Goal: Task Accomplishment & Management: Complete application form

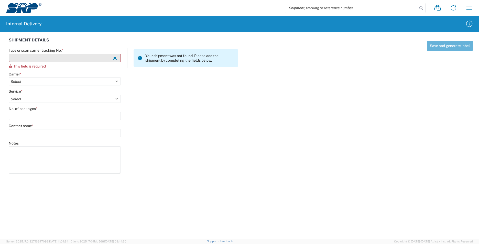
click at [19, 55] on input "Type or scan carrier tracking No. *" at bounding box center [65, 58] width 112 height 8
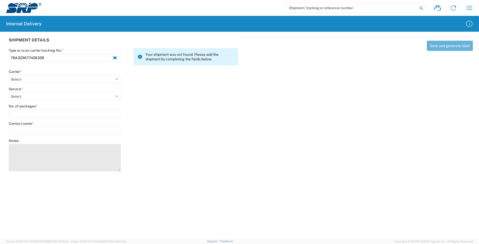
type input "TBA323677426328"
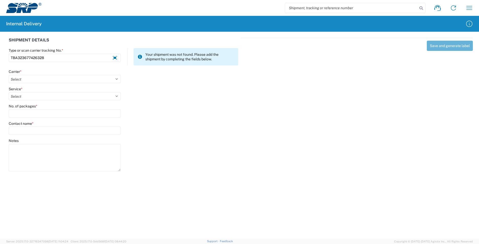
drag, startPoint x: 87, startPoint y: 169, endPoint x: 90, endPoint y: 182, distance: 13.3
click at [90, 182] on agx-forms-host "Shipment request Shipment tracking Internal delivery Transit update My profile …" at bounding box center [239, 122] width 479 height 244
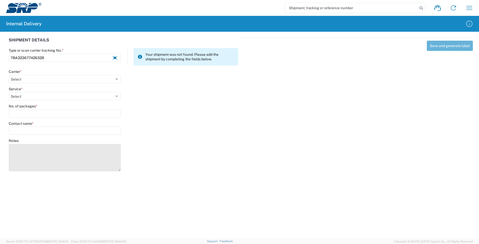
drag, startPoint x: 90, startPoint y: 182, endPoint x: 42, endPoint y: 151, distance: 56.8
click at [42, 151] on textarea "Notes" at bounding box center [65, 157] width 112 height 27
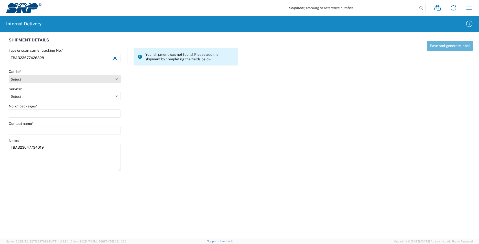
type textarea "TBA323647734619"
click at [18, 78] on select "Select AcctPay Amazon Logistics ATI Trucking BC Dimerco Logistics Empire Southw…" at bounding box center [65, 79] width 112 height 8
select select "8933"
click at [9, 75] on select "Select AcctPay Amazon Logistics ATI Trucking BC Dimerco Logistics Empire Southw…" at bounding box center [65, 79] width 112 height 8
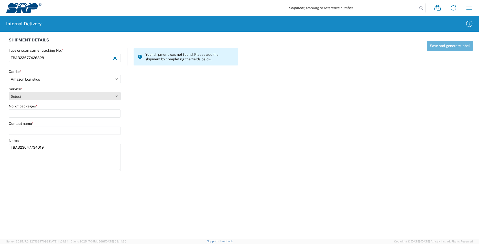
click at [26, 98] on select "Select" at bounding box center [65, 96] width 112 height 8
select select "24525"
click at [9, 92] on select "Select Amazon Logistics TBA Rail TL Standard 3 - 5 Day" at bounding box center [65, 96] width 112 height 8
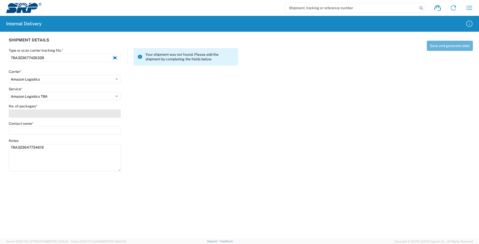
click at [24, 114] on input "No. of packages *" at bounding box center [65, 113] width 112 height 8
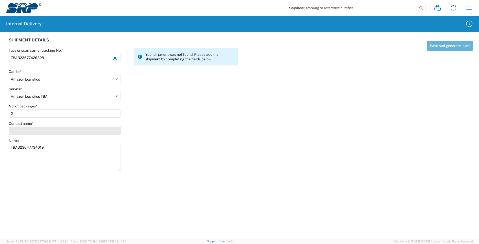
type input "2"
click at [25, 132] on input "Contact name *" at bounding box center [65, 131] width 112 height 8
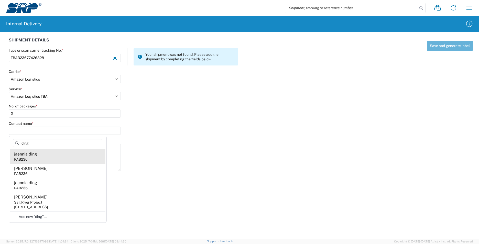
type input "ding"
click at [40, 156] on agx-address-suggestion-item "jaennia ding PAB236" at bounding box center [57, 156] width 95 height 14
type input "jaennia ding"
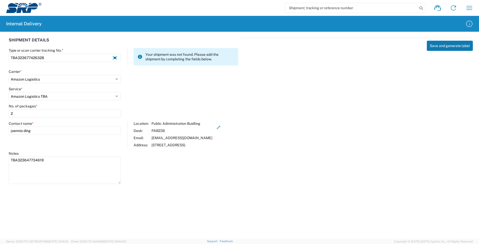
click at [439, 46] on button "Save and generate label" at bounding box center [450, 46] width 46 height 10
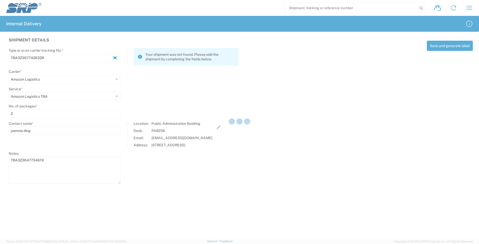
select select
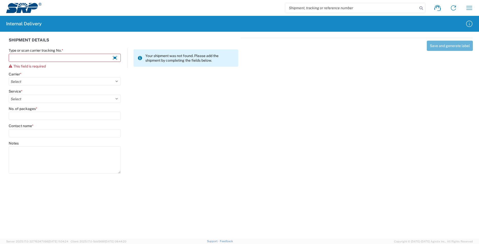
click at [342, 10] on input "search" at bounding box center [351, 8] width 133 height 10
type input "TBA323677426328"
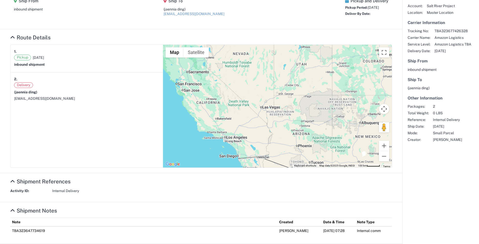
scroll to position [128, 0]
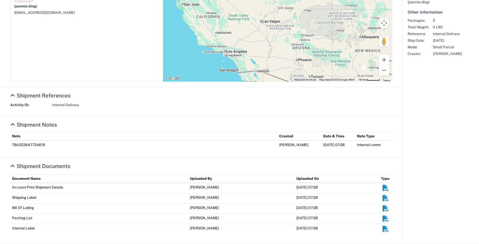
click at [383, 230] on em "Shipment Documents" at bounding box center [385, 229] width 6 height 6
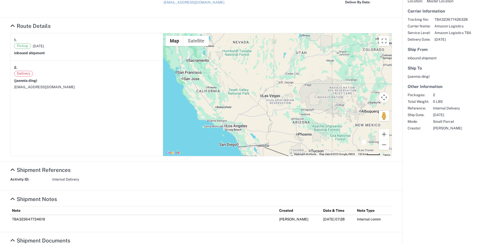
scroll to position [0, 0]
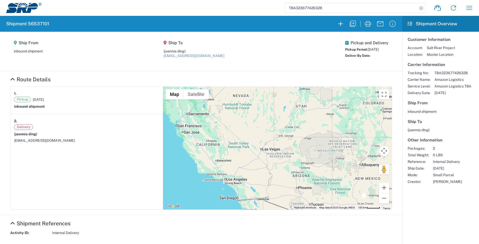
click at [31, 12] on img at bounding box center [23, 8] width 35 height 10
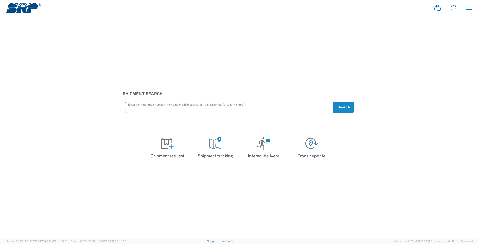
click at [147, 109] on input "text" at bounding box center [229, 106] width 202 height 9
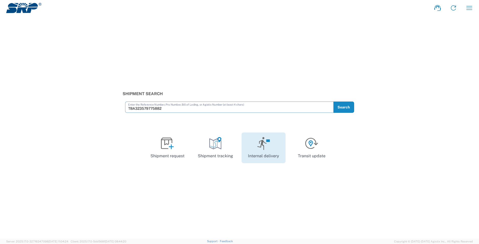
type input "TBA323579775882"
click at [267, 145] on icon at bounding box center [263, 143] width 13 height 13
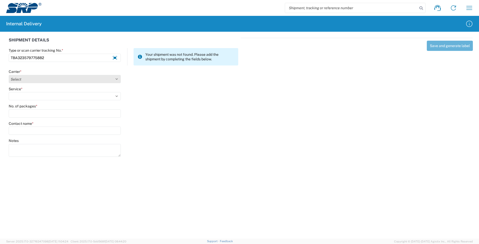
type input "TBA323579775882"
click at [36, 76] on select "Select AcctPay Amazon Logistics ATI Trucking BC Dimerco Logistics Empire Southw…" at bounding box center [65, 79] width 112 height 8
select select "8933"
click at [9, 75] on select "Select AcctPay Amazon Logistics ATI Trucking BC Dimerco Logistics Empire Southw…" at bounding box center [65, 79] width 112 height 8
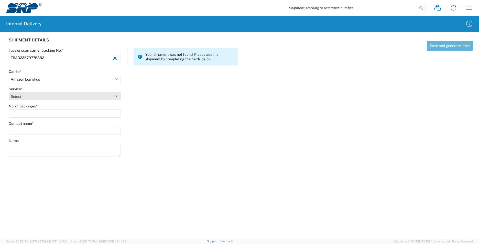
click at [28, 98] on select "Select Amazon Logistics TBA Rail TL Standard 3 - 5 Day" at bounding box center [65, 96] width 112 height 8
select select "24525"
click at [9, 92] on select "Select Amazon Logistics TBA Rail TL Standard 3 - 5 Day" at bounding box center [65, 96] width 112 height 8
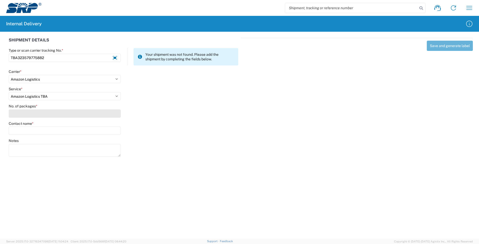
click at [27, 112] on input "No. of packages *" at bounding box center [65, 113] width 112 height 8
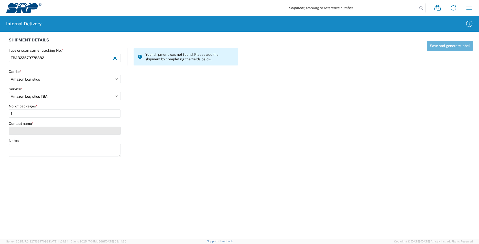
type input "1"
click at [31, 130] on input "Contact name *" at bounding box center [65, 131] width 112 height 8
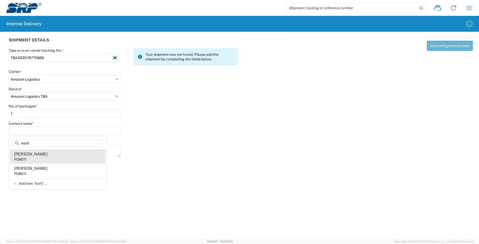
type input "korti"
click at [74, 157] on agx-address-suggestion-item "[PERSON_NAME] POB011" at bounding box center [57, 156] width 95 height 14
type input "[PERSON_NAME]"
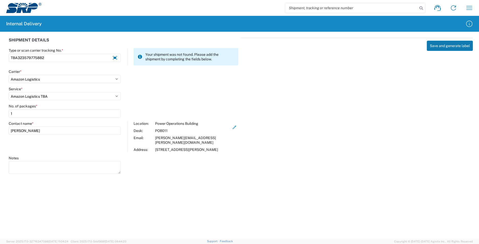
click at [440, 44] on button "Save and generate label" at bounding box center [450, 46] width 46 height 10
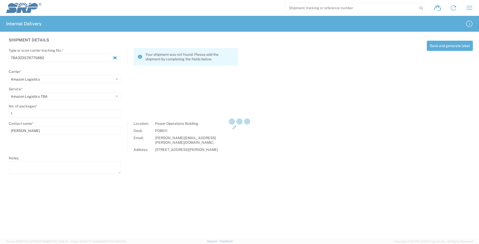
select select
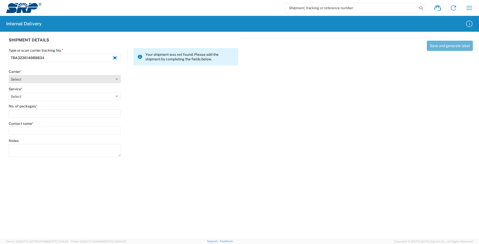
type input "TBA323614989834"
click at [17, 76] on select "Select AcctPay Amazon Logistics ATI Trucking BC Dimerco Logistics Empire Southw…" at bounding box center [65, 79] width 112 height 8
select select "8933"
click at [9, 75] on select "Select AcctPay Amazon Logistics ATI Trucking BC Dimerco Logistics Empire Southw…" at bounding box center [65, 79] width 112 height 8
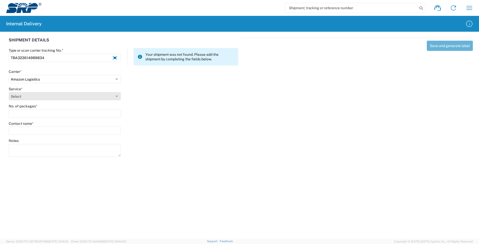
click at [30, 93] on select "Select Amazon Logistics TBA Rail TL Standard 3 - 5 Day" at bounding box center [65, 96] width 112 height 8
select select "24525"
click at [9, 92] on select "Select Amazon Logistics TBA Rail TL Standard 3 - 5 Day" at bounding box center [65, 96] width 112 height 8
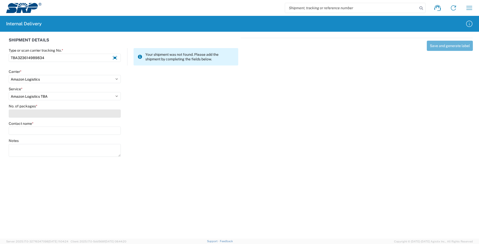
click at [28, 111] on input "No. of packages *" at bounding box center [65, 113] width 112 height 8
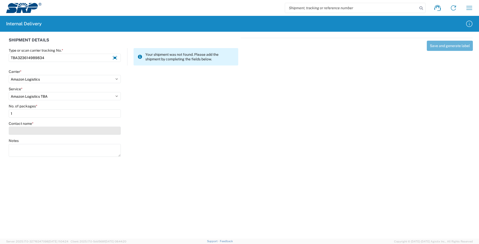
type input "1"
click at [33, 127] on input "Contact name *" at bounding box center [65, 131] width 112 height 8
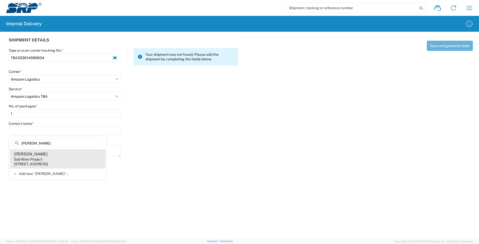
type input "[PERSON_NAME]"
click at [88, 158] on agx-address-suggestion-item "[PERSON_NAME] Salt River Project [STREET_ADDRESS]" at bounding box center [57, 158] width 95 height 19
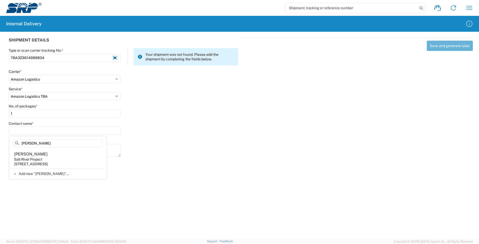
type input "[PERSON_NAME]"
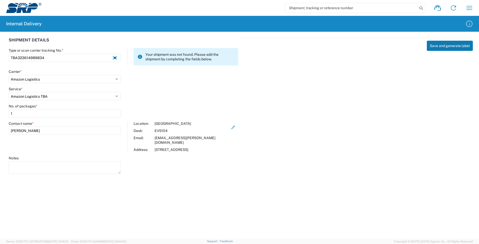
click at [446, 41] on button "Save and generate label" at bounding box center [450, 46] width 46 height 10
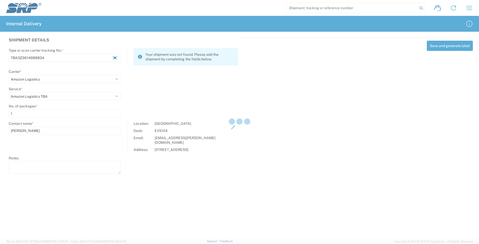
select select
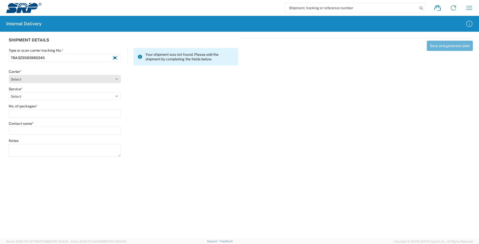
type input "TBA323583985245"
click at [37, 82] on select "Select AcctPay Amazon Logistics ATI Trucking BC Dimerco Logistics Empire Southw…" at bounding box center [65, 79] width 112 height 8
select select "8933"
click at [9, 75] on select "Select AcctPay Amazon Logistics ATI Trucking BC Dimerco Logistics Empire Southw…" at bounding box center [65, 79] width 112 height 8
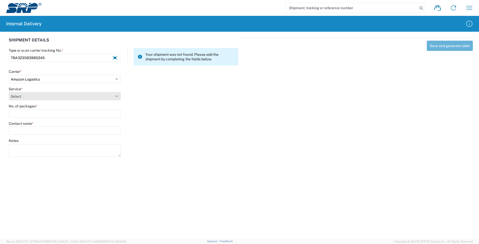
click at [36, 98] on select "Select" at bounding box center [65, 96] width 112 height 8
select select "24525"
click at [9, 92] on select "Select Amazon Logistics TBA Rail TL Standard 3 - 5 Day" at bounding box center [65, 96] width 112 height 8
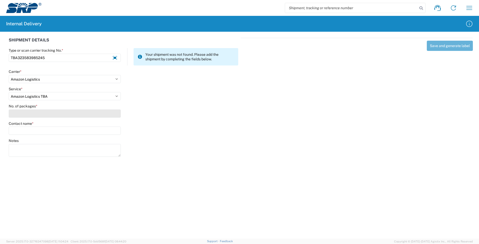
click at [30, 115] on input "No. of packages *" at bounding box center [65, 113] width 112 height 8
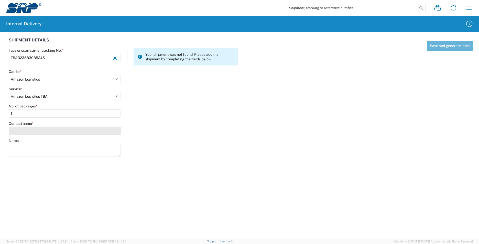
type input "1"
click at [28, 128] on input "Contact name *" at bounding box center [65, 131] width 112 height 8
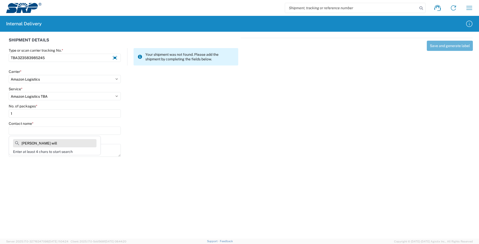
type input "[PERSON_NAME]"
drag, startPoint x: 41, startPoint y: 143, endPoint x: -17, endPoint y: 139, distance: 59.0
click at [0, 139] on html "Shipment request Shipment tracking Internal delivery Transit update My profile …" at bounding box center [239, 122] width 479 height 244
click at [25, 126] on div "Contact name *" at bounding box center [65, 128] width 112 height 14
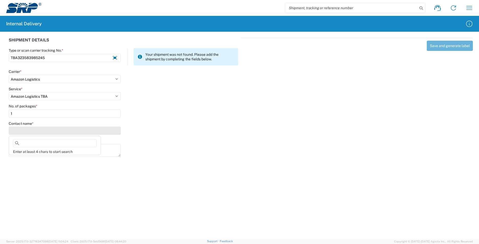
click at [23, 132] on input "Contact name *" at bounding box center [65, 131] width 112 height 8
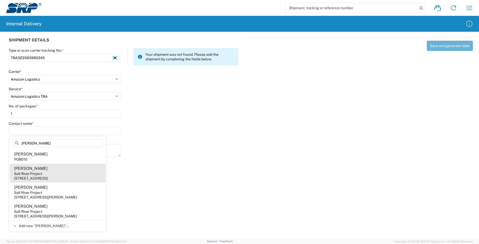
scroll to position [12, 0]
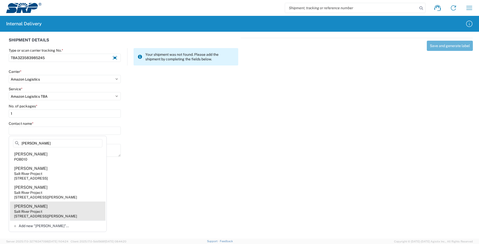
type input "[PERSON_NAME]"
click at [71, 207] on agx-address-suggestion-item "[PERSON_NAME] Salt River Project [STREET_ADDRESS][PERSON_NAME]" at bounding box center [57, 211] width 95 height 19
type input "[PERSON_NAME]"
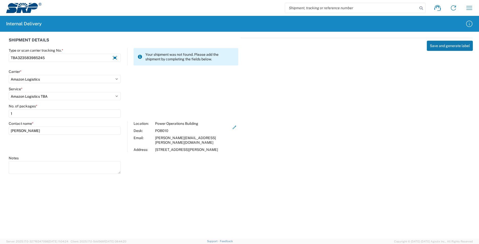
click at [436, 46] on button "Save and generate label" at bounding box center [450, 46] width 46 height 10
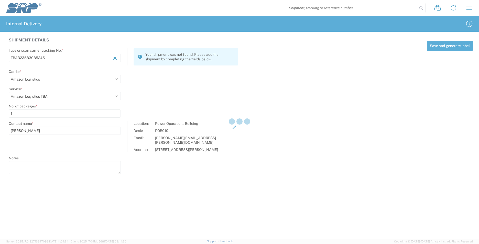
select select
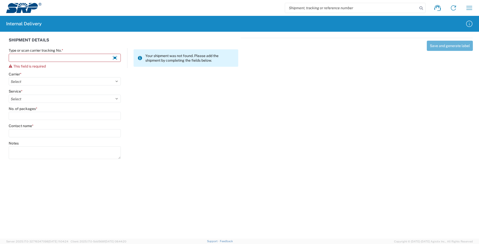
click at [328, 8] on input "search" at bounding box center [351, 8] width 133 height 10
type input "TBA323583985245"
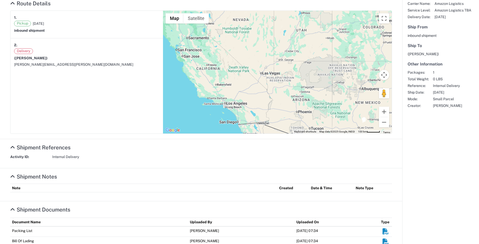
scroll to position [124, 0]
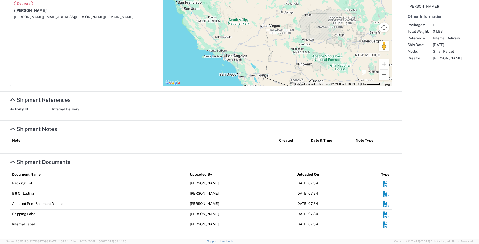
click at [382, 224] on em "Shipment Documents" at bounding box center [385, 225] width 6 height 6
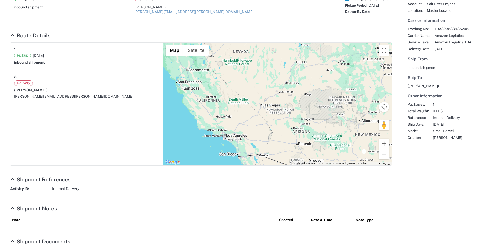
scroll to position [0, 0]
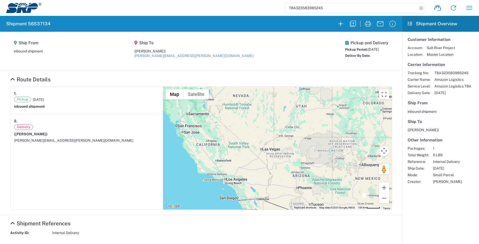
click at [27, 4] on img at bounding box center [23, 8] width 35 height 10
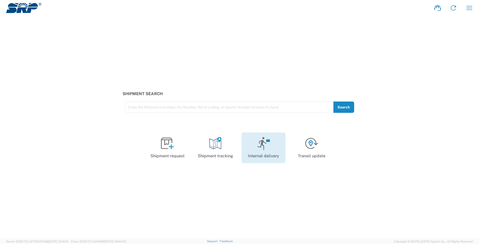
click at [257, 144] on link "Internal delivery" at bounding box center [264, 148] width 44 height 31
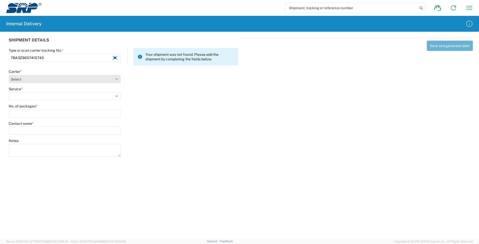
type input "TBA323657415743"
click at [21, 81] on select "Select AcctPay Amazon Logistics ATI Trucking BC Dimerco Logistics Empire Southw…" at bounding box center [65, 79] width 112 height 8
select select "8933"
click at [9, 75] on select "Select AcctPay Amazon Logistics ATI Trucking BC Dimerco Logistics Empire Southw…" at bounding box center [65, 79] width 112 height 8
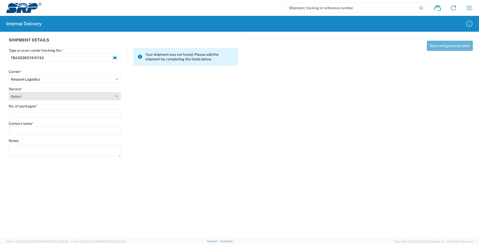
click at [39, 100] on select "Select Amazon Logistics TBA Rail TL Standard 3 - 5 Day" at bounding box center [65, 96] width 112 height 8
select select "24525"
click at [9, 92] on select "Select Amazon Logistics TBA Rail TL Standard 3 - 5 Day" at bounding box center [65, 96] width 112 height 8
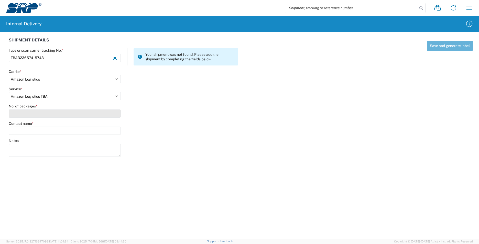
drag, startPoint x: 31, startPoint y: 118, endPoint x: 31, endPoint y: 114, distance: 4.9
click at [31, 114] on agx-form-control-wrapper-v2 "No. of packages *" at bounding box center [64, 112] width 117 height 17
click at [31, 113] on input "No. of packages *" at bounding box center [65, 113] width 112 height 8
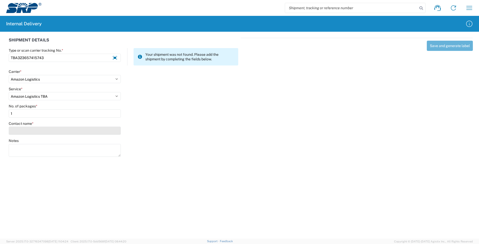
type input "1"
click at [31, 132] on input "Contact name *" at bounding box center [65, 131] width 112 height 8
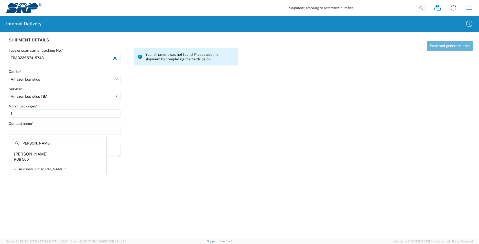
type input "[PERSON_NAME]"
click at [63, 152] on agx-address-suggestion-item "[PERSON_NAME] POB 500" at bounding box center [57, 156] width 95 height 14
type input "[PERSON_NAME]"
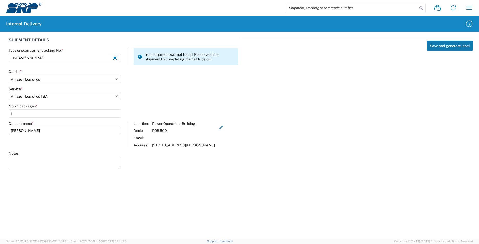
click at [437, 44] on button "Save and generate label" at bounding box center [450, 46] width 46 height 10
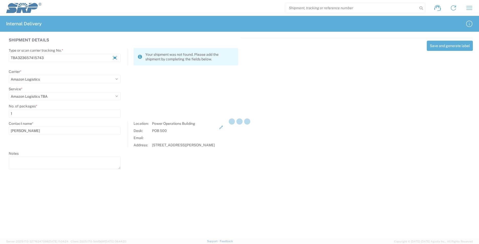
select select
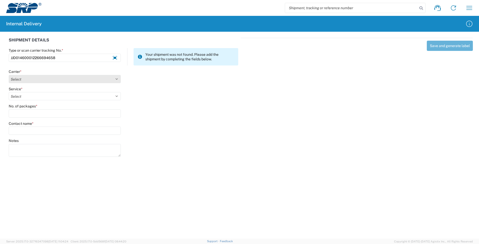
type input "JJD014600012266694658"
click at [34, 79] on select "Select AcctPay Amazon Logistics ATI Trucking BC Dimerco Logistics Empire Southw…" at bounding box center [65, 79] width 112 height 8
select select "74"
click at [9, 75] on select "Select AcctPay Amazon Logistics ATI Trucking BC Dimerco Logistics Empire Southw…" at bounding box center [65, 79] width 112 height 8
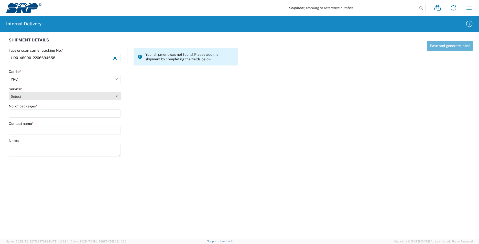
click at [23, 97] on select "Select Guaranteed Day (by 5pm) Guaranteed Day (by noon) Less than Truckload LTL…" at bounding box center [65, 96] width 112 height 8
select select "1290"
click at [9, 92] on select "Select Guaranteed Day (by 5pm) Guaranteed Day (by noon) Less than Truckload LTL…" at bounding box center [65, 96] width 112 height 8
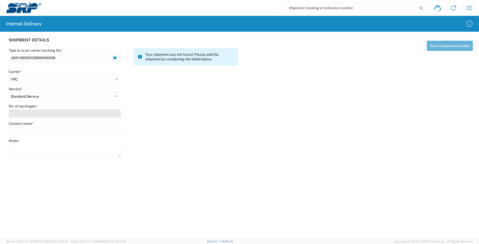
click at [19, 116] on input "No. of packages *" at bounding box center [65, 113] width 112 height 8
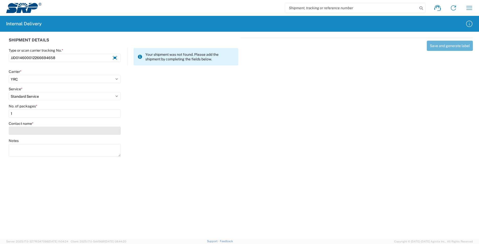
type input "1"
click at [30, 130] on input "Contact name *" at bounding box center [65, 131] width 112 height 8
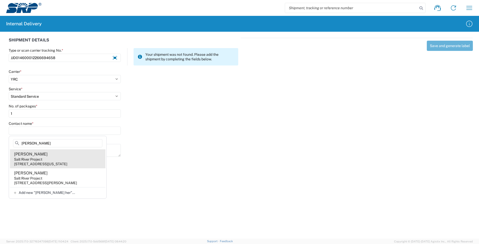
type input "[PERSON_NAME]"
click at [58, 156] on agx-address-suggestion-item "[PERSON_NAME] Salt River Project [STREET_ADDRESS][US_STATE]" at bounding box center [57, 158] width 95 height 19
type input "[PERSON_NAME]"
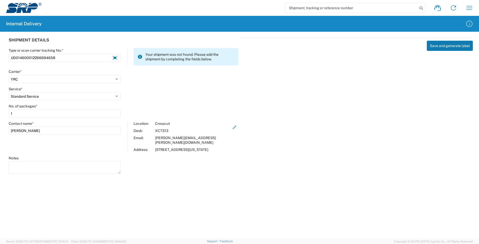
click at [447, 48] on button "Save and generate label" at bounding box center [450, 46] width 46 height 10
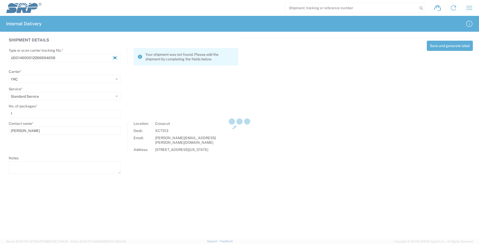
select select
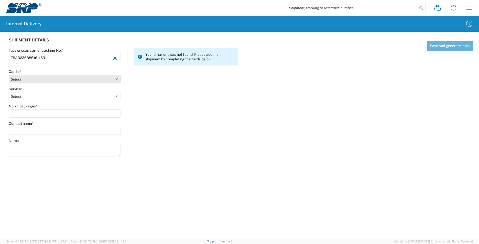
type input "TBA3236886161153"
click at [36, 80] on select "Select AcctPay Amazon Logistics ATI Trucking BC Dimerco Logistics Empire Southw…" at bounding box center [65, 79] width 112 height 8
select select "8933"
click at [9, 75] on select "Select AcctPay Amazon Logistics ATI Trucking BC Dimerco Logistics Empire Southw…" at bounding box center [65, 79] width 112 height 8
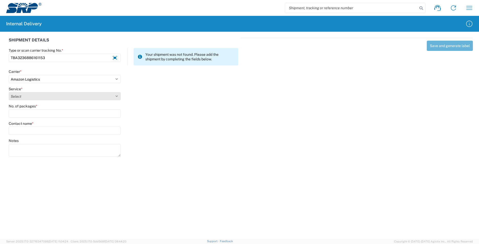
click at [16, 92] on select "Select" at bounding box center [65, 96] width 112 height 8
select select "24525"
click at [9, 92] on select "Select Amazon Logistics TBA Rail TL Standard 3 - 5 Day" at bounding box center [65, 96] width 112 height 8
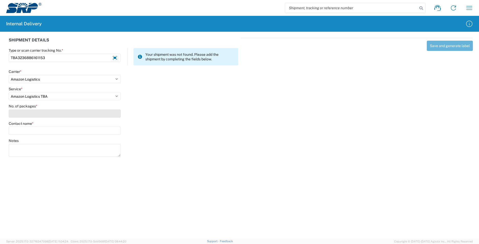
click at [25, 115] on input "No. of packages *" at bounding box center [65, 113] width 112 height 8
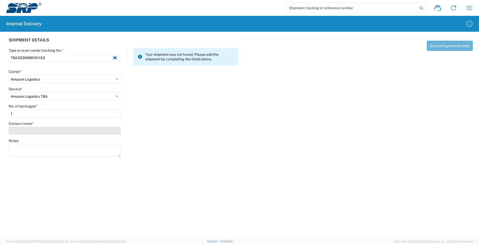
type input "1"
click at [25, 130] on input "Contact name *" at bounding box center [65, 131] width 112 height 8
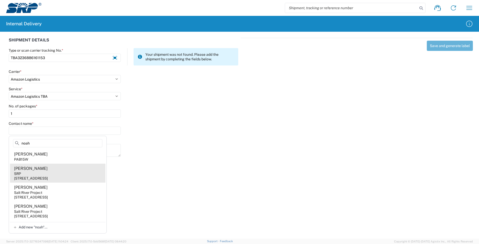
type input "noah"
click at [63, 172] on agx-address-suggestion-item "[PERSON_NAME] [STREET_ADDRESS]" at bounding box center [57, 173] width 95 height 19
type input "[PERSON_NAME]"
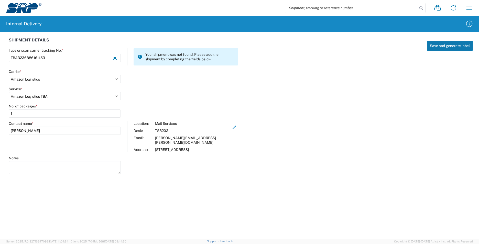
click at [437, 46] on button "Save and generate label" at bounding box center [450, 46] width 46 height 10
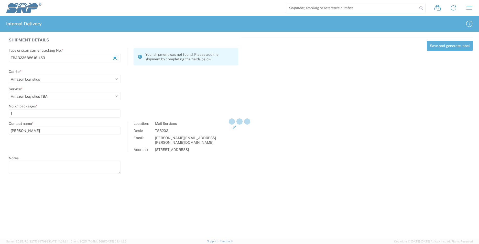
select select
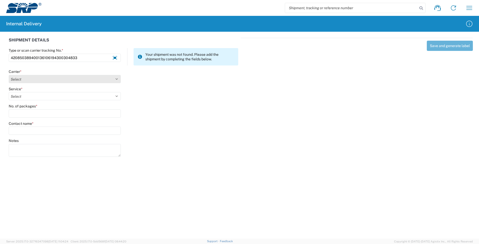
type input "420850389400136106194300304833"
click at [42, 79] on select "Select AcctPay Amazon Logistics ATI Trucking BC Dimerco Logistics Empire Southw…" at bounding box center [65, 79] width 112 height 8
select select "137"
click at [9, 75] on select "Select AcctPay Amazon Logistics ATI Trucking BC Dimerco Logistics Empire Southw…" at bounding box center [65, 79] width 112 height 8
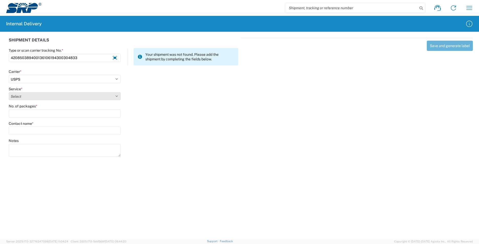
click at [20, 96] on select "Select 3 - 5 Day Bound Printed Matter Express Mail Flat-Rate Envelope Express M…" at bounding box center [65, 96] width 112 height 8
select select "17817"
click at [29, 95] on select "Select 3 - 5 Day Bound Printed Matter Express Mail Flat-Rate Envelope Express M…" at bounding box center [65, 96] width 112 height 8
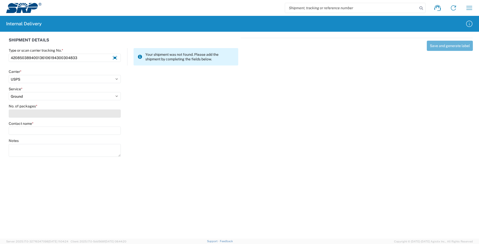
click at [27, 114] on input "No. of packages *" at bounding box center [65, 113] width 112 height 8
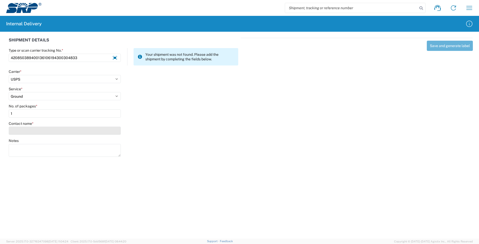
type input "1"
click at [27, 129] on input "Contact name *" at bounding box center [65, 131] width 112 height 8
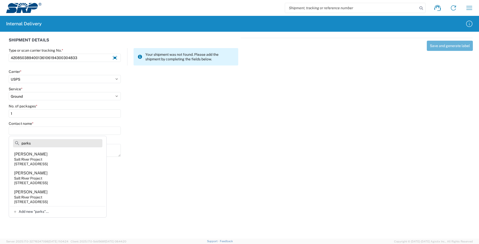
click at [20, 142] on input "parks" at bounding box center [57, 143] width 89 height 8
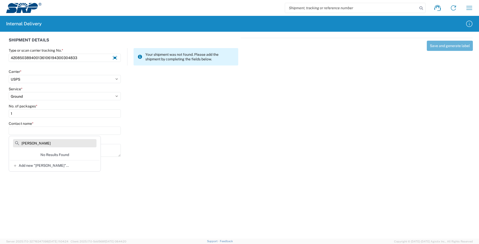
click at [52, 145] on input "[PERSON_NAME]" at bounding box center [54, 143] width 83 height 8
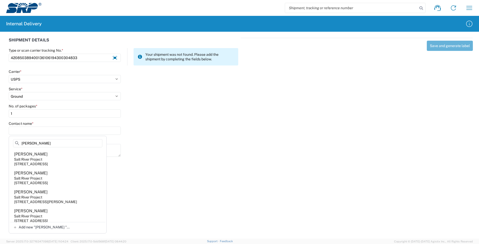
drag, startPoint x: 40, startPoint y: 144, endPoint x: 9, endPoint y: 141, distance: 31.3
click at [9, 141] on div "[PERSON_NAME] Salt River Project [STREET_ADDRESS], [GEOGRAPHIC_DATA] [PERSON_NA…" at bounding box center [58, 185] width 98 height 98
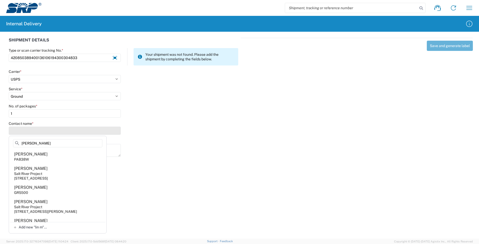
type input "lin man"
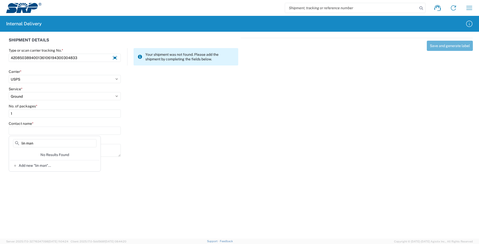
drag, startPoint x: 38, startPoint y: 143, endPoint x: 5, endPoint y: 143, distance: 32.5
click at [5, 143] on agx-block-ui "Shipment request Shipment tracking Internal delivery Transit update My profile …" at bounding box center [239, 122] width 479 height 244
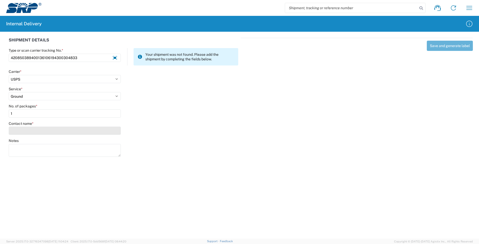
click at [30, 134] on input "Contact name *" at bounding box center [65, 131] width 112 height 8
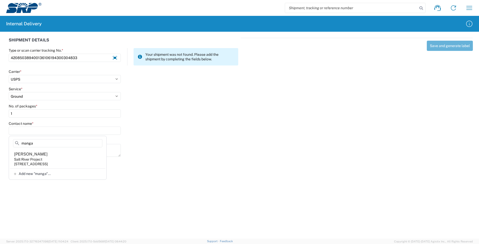
type input "manga"
click at [77, 59] on input "420850389400136106194300304833" at bounding box center [65, 58] width 112 height 8
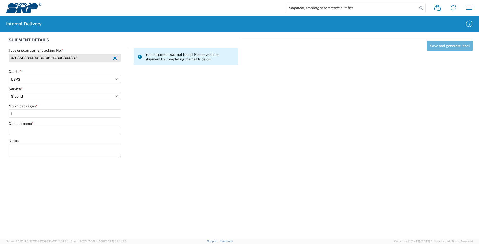
click at [76, 59] on input "420850389400136106194300304833" at bounding box center [65, 58] width 112 height 8
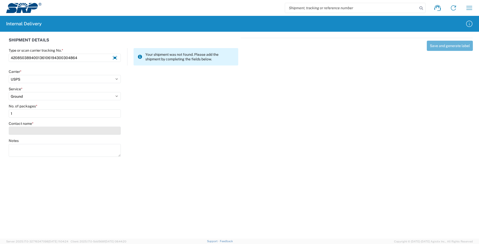
type input "420850389400136106194300304864"
click at [25, 131] on input "Contact name *" at bounding box center [65, 131] width 112 height 8
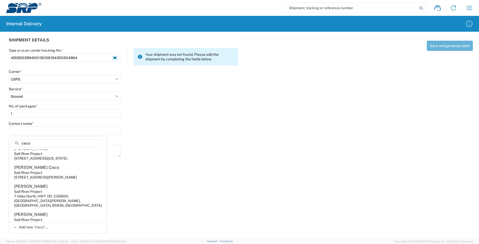
scroll to position [179, 0]
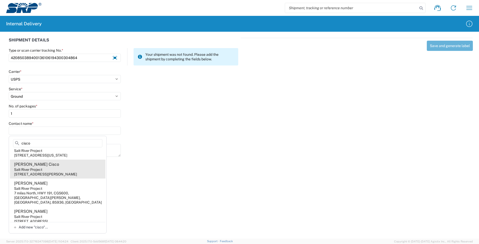
type input "cisco"
click at [64, 179] on agx-address-suggestion-item "[PERSON_NAME] Cisco Salt River Project [STREET_ADDRESS][PERSON_NAME]" at bounding box center [57, 169] width 95 height 19
type input "[PERSON_NAME] Cisco"
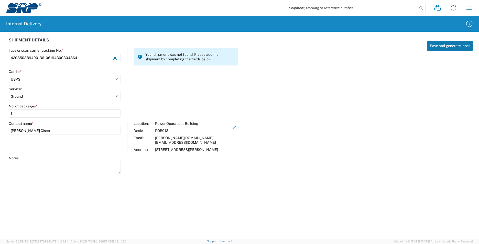
click at [456, 47] on button "Save and generate label" at bounding box center [450, 46] width 46 height 10
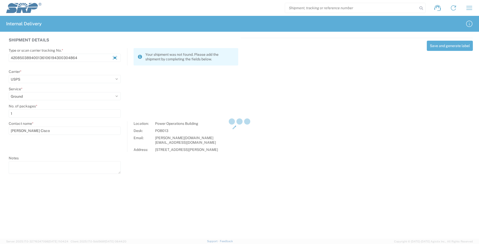
select select
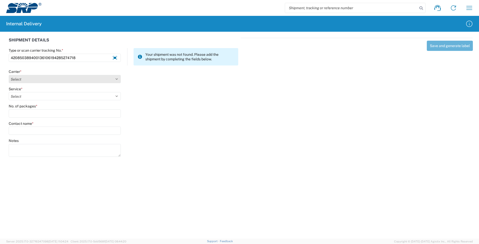
type input "420850389400136106194285274718"
click at [30, 78] on select "Select AcctPay Amazon Logistics ATI Trucking BC Dimerco Logistics Empire Southw…" at bounding box center [65, 79] width 112 height 8
select select "12"
click at [9, 75] on select "Select AcctPay Amazon Logistics ATI Trucking BC Dimerco Logistics Empire Southw…" at bounding box center [65, 79] width 112 height 8
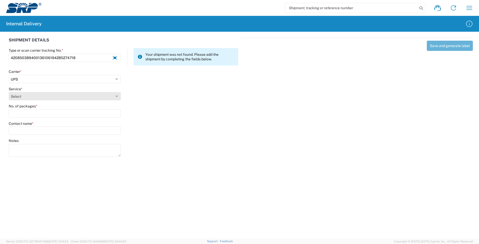
click at [28, 97] on select "Select 2nd Day Air 2nd Day Air A.M. 3 Day Select Basic BOUND PRINTED MATTER, UP…" at bounding box center [65, 96] width 112 height 8
select select "43"
click at [9, 92] on select "Select 2nd Day Air 2nd Day Air A.M. 3 Day Select Basic BOUND PRINTED MATTER, UP…" at bounding box center [65, 96] width 112 height 8
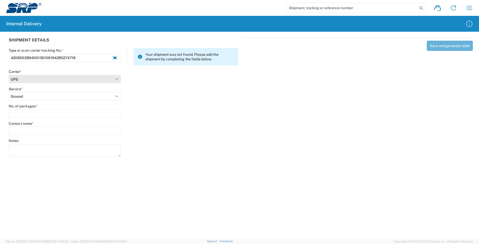
click at [25, 80] on select "Select AcctPay Amazon Logistics ATI Trucking BC Dimerco Logistics Empire Southw…" at bounding box center [65, 79] width 112 height 8
select select "137"
click at [9, 75] on select "Select AcctPay Amazon Logistics ATI Trucking BC Dimerco Logistics Empire Southw…" at bounding box center [65, 79] width 112 height 8
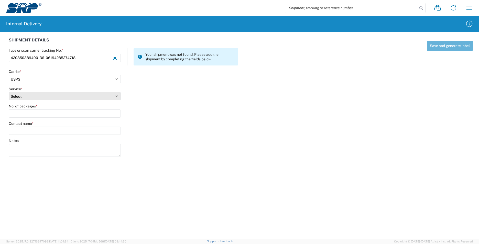
click at [19, 94] on select "Select 3 - 5 Day Bound Printed Matter Express Mail Flat-Rate Envelope Express M…" at bounding box center [65, 96] width 112 height 8
select select "17817"
click at [19, 95] on select "Select 3 - 5 Day Bound Printed Matter Express Mail Flat-Rate Envelope Express M…" at bounding box center [65, 96] width 112 height 8
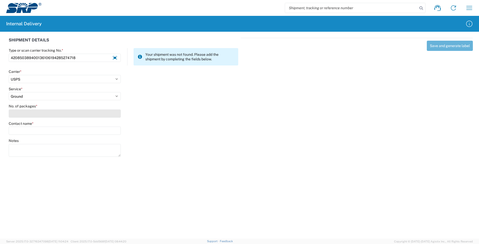
click at [26, 115] on input "No. of packages *" at bounding box center [65, 113] width 112 height 8
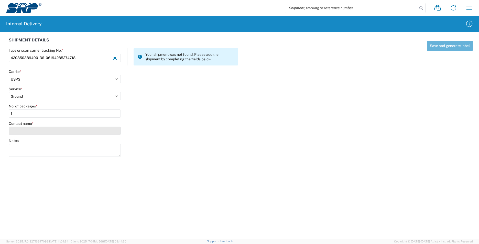
type input "1"
click at [30, 130] on input "Contact name *" at bounding box center [65, 131] width 112 height 8
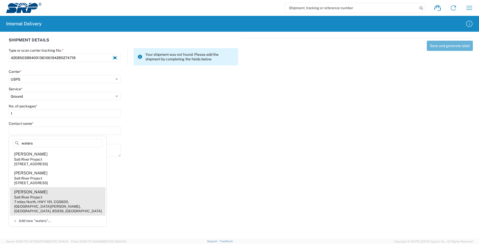
type input "waters"
click at [58, 194] on agx-address-suggestion-item "[PERSON_NAME] Salt River Project 7 miles North, HWY 191, CGS600, [GEOGRAPHIC_DA…" at bounding box center [57, 201] width 95 height 28
type input "[PERSON_NAME]"
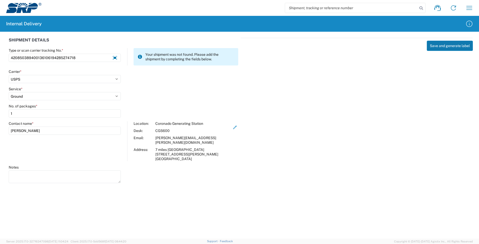
click at [438, 47] on button "Save and generate label" at bounding box center [450, 46] width 46 height 10
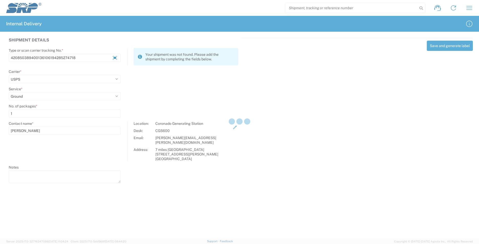
select select
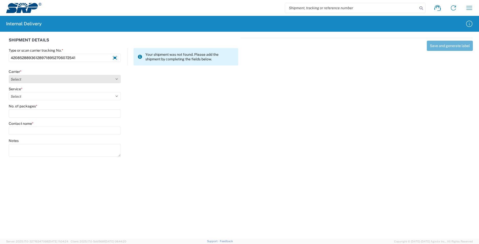
type input "420852889361289718952706072541"
click at [19, 79] on select "Select AcctPay Amazon Logistics ATI Trucking BC Dimerco Logistics Empire Southw…" at bounding box center [65, 79] width 112 height 8
select select "137"
click at [9, 75] on select "Select AcctPay Amazon Logistics ATI Trucking BC Dimerco Logistics Empire Southw…" at bounding box center [65, 79] width 112 height 8
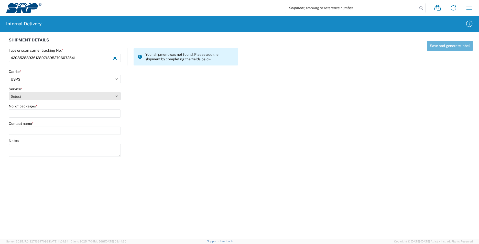
click at [18, 94] on select "Select 3 - 5 Day Bound Printed Matter Express Mail Flat-Rate Envelope Express M…" at bounding box center [65, 96] width 112 height 8
select select "17817"
click at [25, 96] on select "Select 3 - 5 Day Bound Printed Matter Express Mail Flat-Rate Envelope Express M…" at bounding box center [65, 96] width 112 height 8
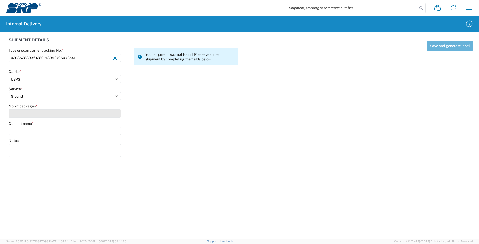
click at [25, 113] on input "No. of packages *" at bounding box center [65, 113] width 112 height 8
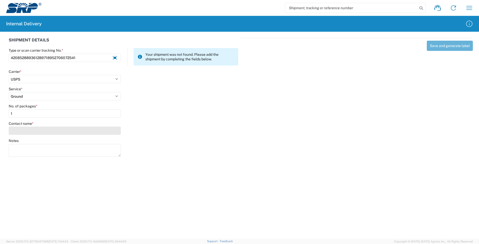
type input "1"
click at [26, 131] on input "Contact name *" at bounding box center [65, 131] width 112 height 8
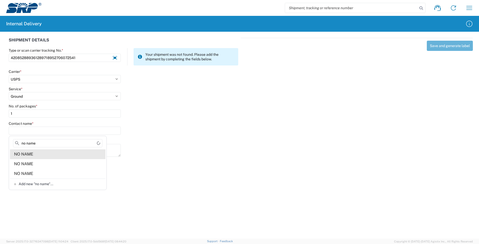
type input "no name"
click at [71, 154] on agx-address-suggestion-item "NO NAME" at bounding box center [57, 154] width 95 height 10
type input "NO NAME"
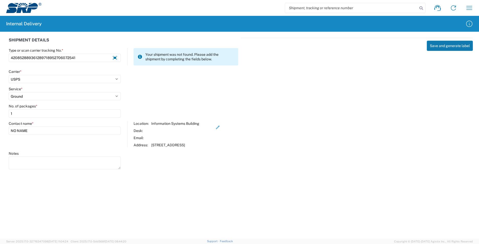
click at [451, 49] on button "Save and generate label" at bounding box center [450, 46] width 46 height 10
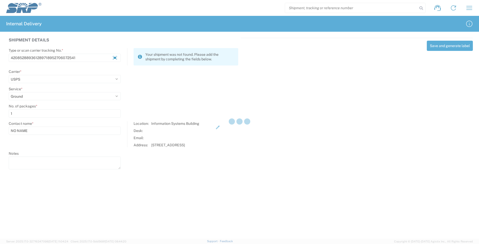
select select
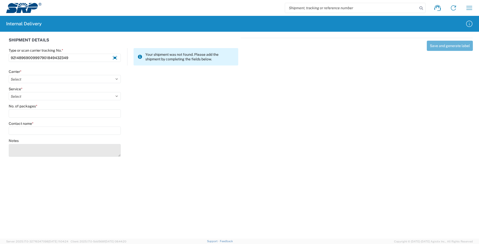
type input "92148969009997901849432349"
click at [61, 151] on textarea "Notes" at bounding box center [65, 150] width 112 height 13
click at [58, 147] on textarea "94148149025587274300679589071052701702583881" at bounding box center [65, 150] width 112 height 13
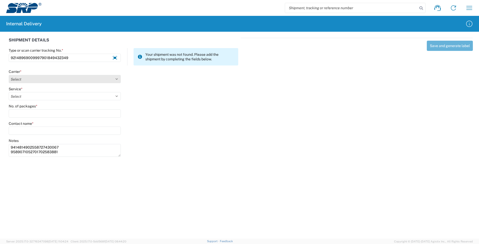
type textarea "9414814902558727430067 9589071052701702583881"
click at [18, 78] on select "Select AcctPay Amazon Logistics ATI Trucking BC Dimerco Logistics Empire Southw…" at bounding box center [65, 79] width 112 height 8
select select "137"
click at [9, 75] on select "Select AcctPay Amazon Logistics ATI Trucking BC Dimerco Logistics Empire Southw…" at bounding box center [65, 79] width 112 height 8
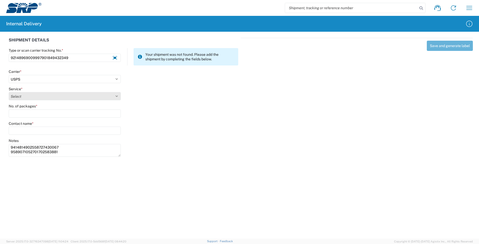
click at [31, 95] on select "Select 3 - 5 Day Bound Printed Matter Express Mail Flat-Rate Envelope Express M…" at bounding box center [65, 96] width 112 height 8
select select "17817"
click at [32, 96] on select "Select 3 - 5 Day Bound Printed Matter Express Mail Flat-Rate Envelope Express M…" at bounding box center [65, 96] width 112 height 8
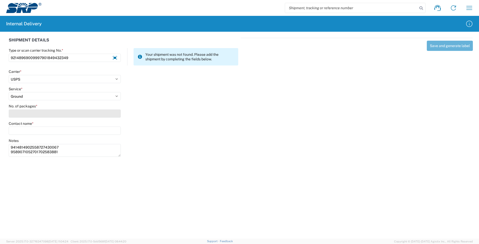
click at [27, 111] on input "No. of packages *" at bounding box center [65, 113] width 112 height 8
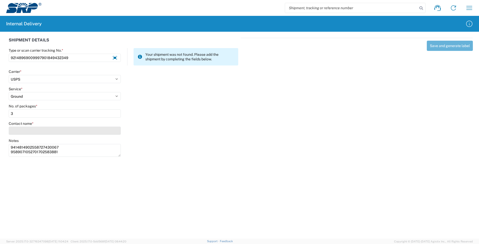
type input "3"
click at [28, 131] on input "Contact name *" at bounding box center [65, 131] width 112 height 8
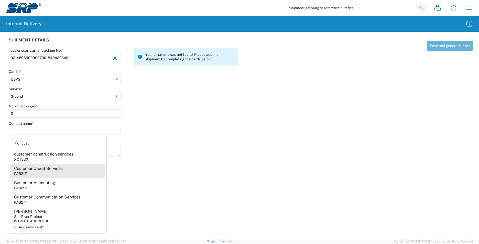
type input "cust"
click at [62, 170] on div "Customer Credit Services" at bounding box center [38, 169] width 49 height 6
type input "Customer Credit Services"
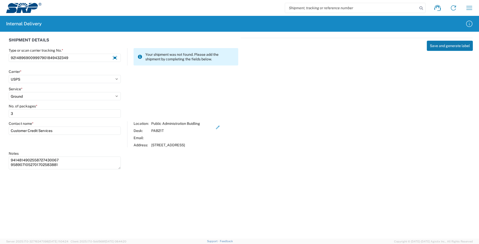
click at [444, 48] on button "Save and generate label" at bounding box center [450, 46] width 46 height 10
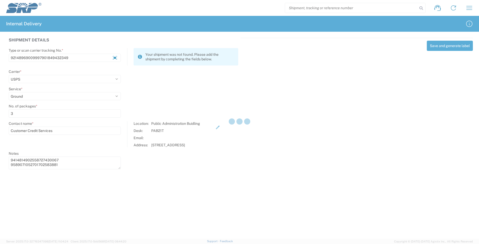
select select
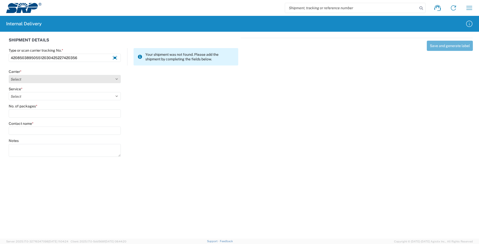
type input "420850389505512030425227420356"
click at [20, 79] on select "Select AcctPay Amazon Logistics ATI Trucking BC Dimerco Logistics Empire Southw…" at bounding box center [65, 79] width 112 height 8
click at [9, 75] on select "Select AcctPay Amazon Logistics ATI Trucking BC Dimerco Logistics Empire Southw…" at bounding box center [65, 79] width 112 height 8
click at [32, 81] on select "Select AcctPay Amazon Logistics ATI Trucking BC Dimerco Logistics Empire Southw…" at bounding box center [65, 79] width 112 height 8
select select "137"
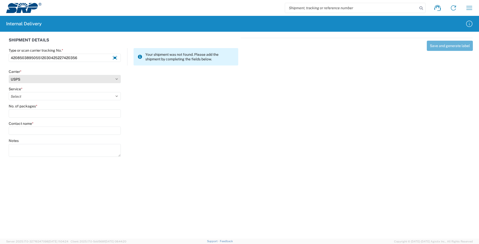
click at [9, 75] on select "Select AcctPay Amazon Logistics ATI Trucking BC Dimerco Logistics Empire Southw…" at bounding box center [65, 79] width 112 height 8
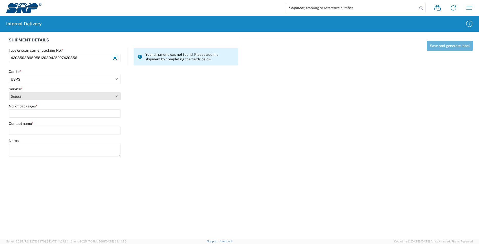
click at [20, 97] on select "Select 3 - 5 Day Bound Printed Matter Express Mail Flat-Rate Envelope Express M…" at bounding box center [65, 96] width 112 height 8
select select "17817"
click at [21, 95] on select "Select 3 - 5 Day Bound Printed Matter Express Mail Flat-Rate Envelope Express M…" at bounding box center [65, 96] width 112 height 8
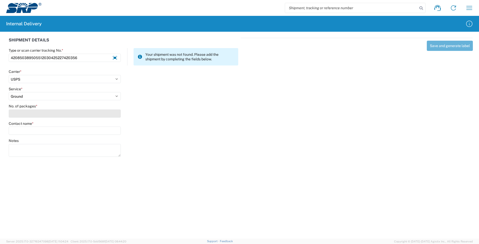
click at [22, 113] on input "No. of packages *" at bounding box center [65, 113] width 112 height 8
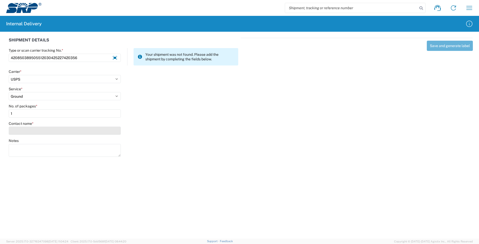
type input "1"
click at [25, 129] on input "Contact name *" at bounding box center [65, 131] width 112 height 8
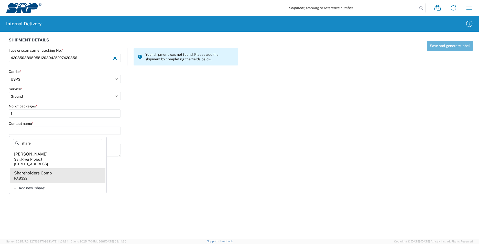
type input "share"
click at [64, 176] on agx-address-suggestion-item "Shareholders Comp PAB322" at bounding box center [57, 175] width 95 height 14
type input "Shareholders Comp"
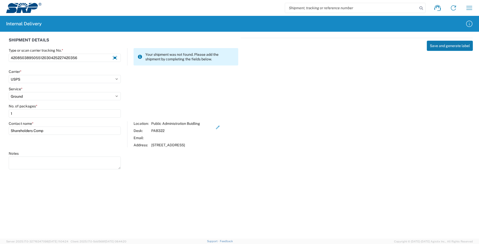
click at [450, 43] on button "Save and generate label" at bounding box center [450, 46] width 46 height 10
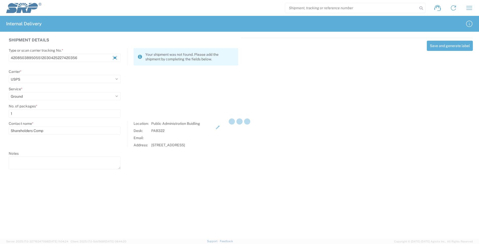
select select
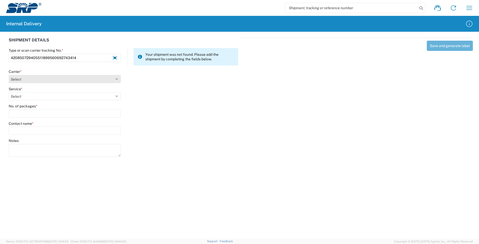
type input "420850729405511899560692743414"
click at [35, 76] on select "Select AcctPay Amazon Logistics ATI Trucking BC Dimerco Logistics Empire Southw…" at bounding box center [65, 79] width 112 height 8
select select "137"
click at [9, 75] on select "Select AcctPay Amazon Logistics ATI Trucking BC Dimerco Logistics Empire Southw…" at bounding box center [65, 79] width 112 height 8
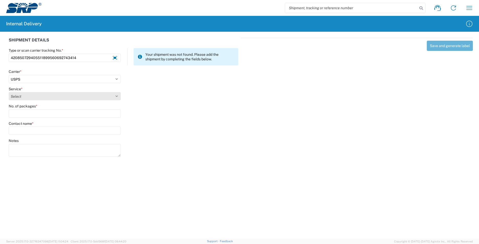
click at [34, 95] on select "Select 3 - 5 Day Bound Printed Matter Express Mail Flat-Rate Envelope Express M…" at bounding box center [65, 96] width 112 height 8
select select "17817"
click at [34, 95] on select "Select 3 - 5 Day Bound Printed Matter Express Mail Flat-Rate Envelope Express M…" at bounding box center [65, 96] width 112 height 8
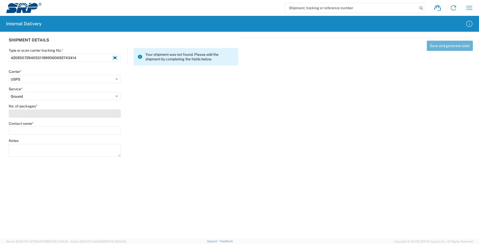
click at [31, 116] on input "No. of packages *" at bounding box center [65, 113] width 112 height 8
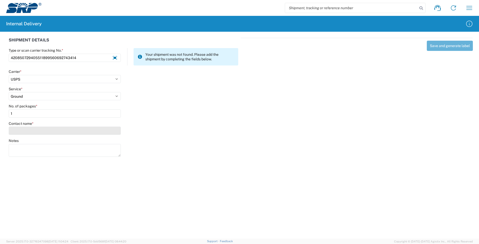
type input "1"
click at [32, 132] on input "Contact name *" at bounding box center [65, 131] width 112 height 8
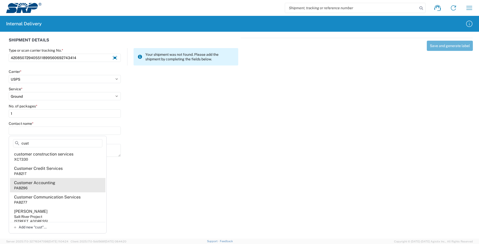
type input "cust"
click at [40, 185] on div "Customer Accounting" at bounding box center [34, 183] width 41 height 6
type input "Customer Accounting"
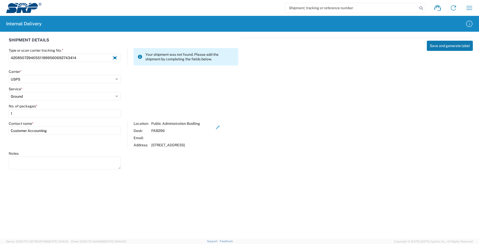
click at [451, 47] on button "Save and generate label" at bounding box center [450, 46] width 46 height 10
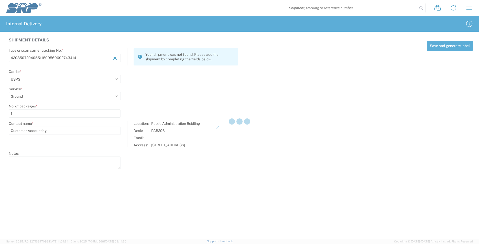
select select
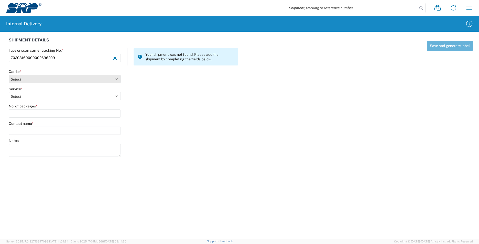
type input "70203160000002696299"
click at [46, 78] on select "Select AcctPay Amazon Logistics ATI Trucking BC Dimerco Logistics Empire Southw…" at bounding box center [65, 79] width 112 height 8
select select "137"
click at [9, 75] on select "Select AcctPay Amazon Logistics ATI Trucking BC Dimerco Logistics Empire Southw…" at bounding box center [65, 79] width 112 height 8
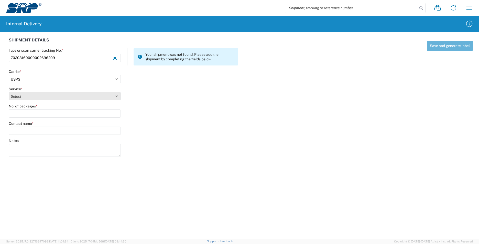
click at [33, 97] on select "Select 3 - 5 Day Bound Printed Matter Express Mail Flat-Rate Envelope Express M…" at bounding box center [65, 96] width 112 height 8
select select "17817"
click at [37, 97] on select "Select 3 - 5 Day Bound Printed Matter Express Mail Flat-Rate Envelope Express M…" at bounding box center [65, 96] width 112 height 8
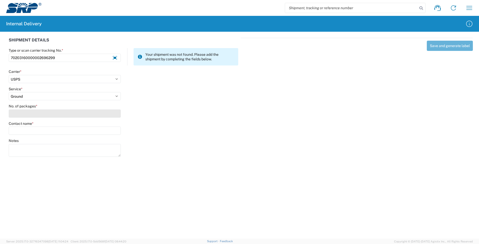
click at [36, 114] on input "No. of packages *" at bounding box center [65, 113] width 112 height 8
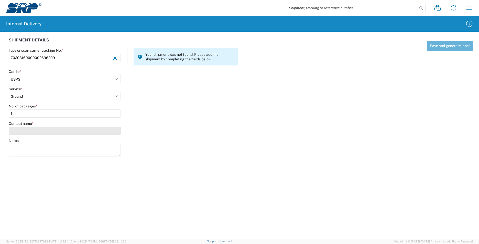
type input "1"
click at [28, 132] on input "Contact name *" at bounding box center [65, 131] width 112 height 8
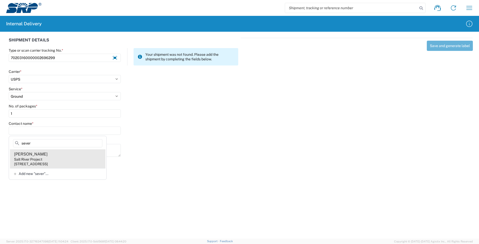
type input "sever"
drag, startPoint x: 69, startPoint y: 159, endPoint x: 81, endPoint y: 152, distance: 13.8
click at [70, 159] on agx-address-suggestion-item "[PERSON_NAME] Salt River Project [STREET_ADDRESS]" at bounding box center [57, 158] width 95 height 19
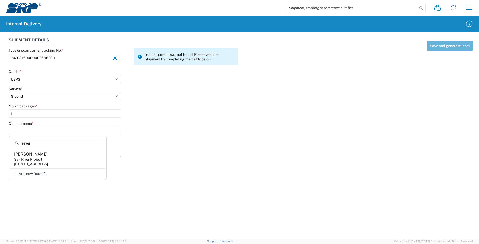
type input "[PERSON_NAME]"
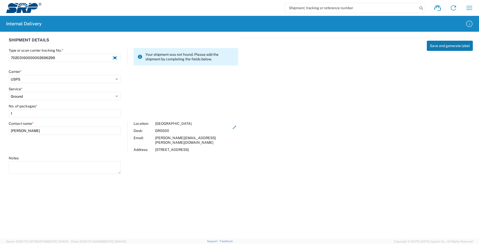
click at [445, 45] on button "Save and generate label" at bounding box center [450, 46] width 46 height 10
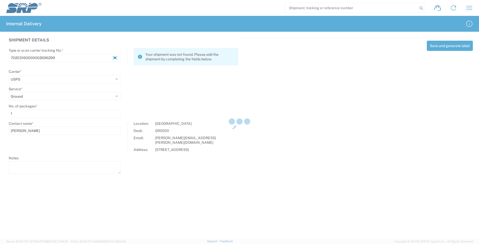
select select
